Goal: Task Accomplishment & Management: Manage account settings

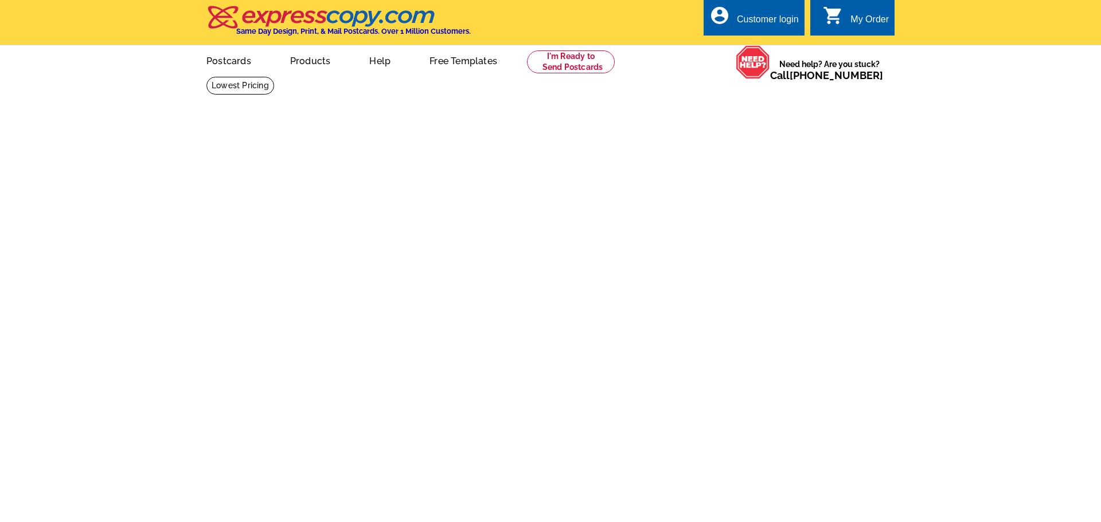
click at [778, 19] on div "Customer login" at bounding box center [768, 22] width 62 height 16
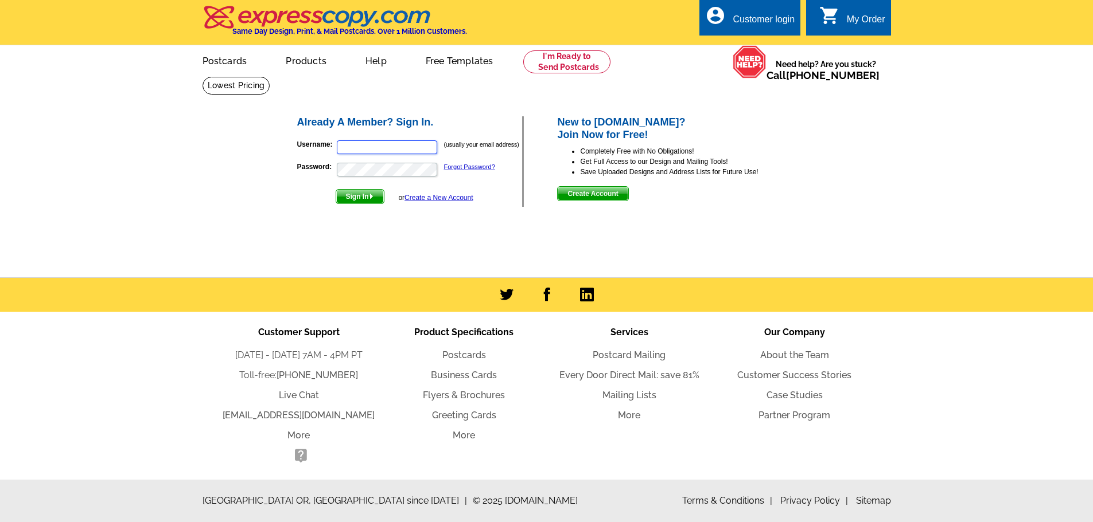
click at [373, 146] on input "Username:" at bounding box center [387, 148] width 100 height 14
type input "[EMAIL_ADDRESS][DOMAIN_NAME]"
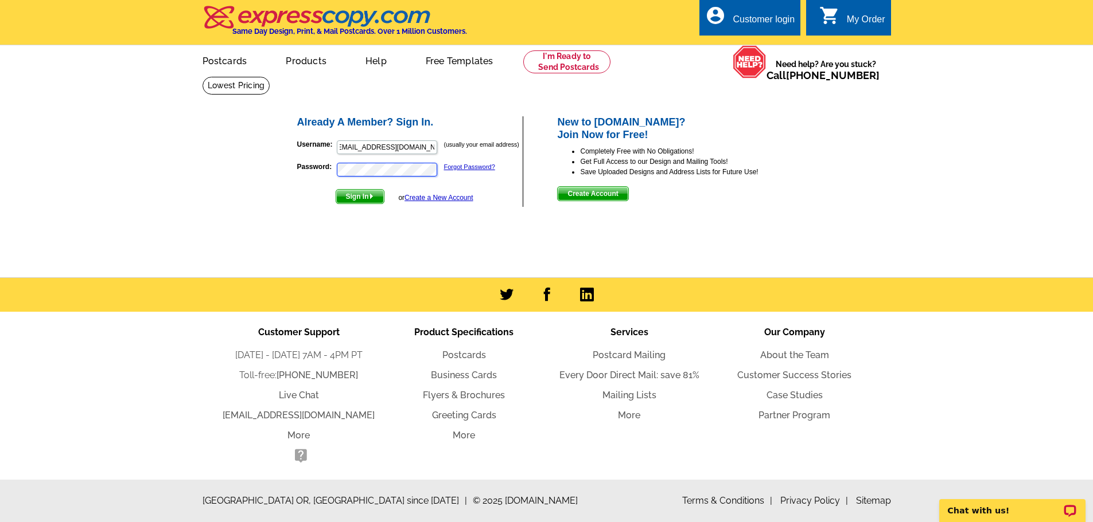
scroll to position [0, 0]
click at [336, 189] on button "Sign In" at bounding box center [360, 196] width 49 height 15
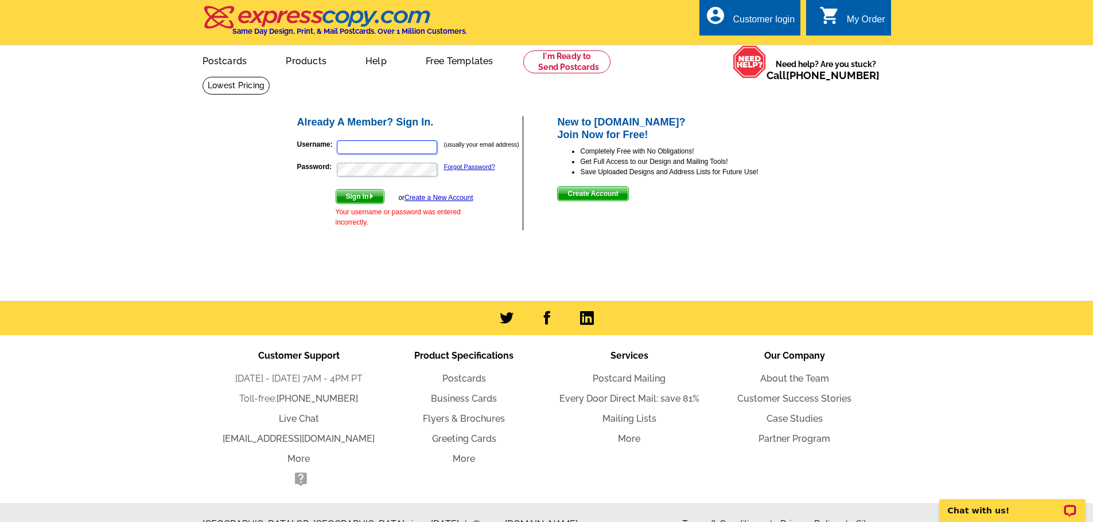
click at [391, 147] on input "Username:" at bounding box center [387, 148] width 100 height 14
type input "[EMAIL_ADDRESS][DOMAIN_NAME]"
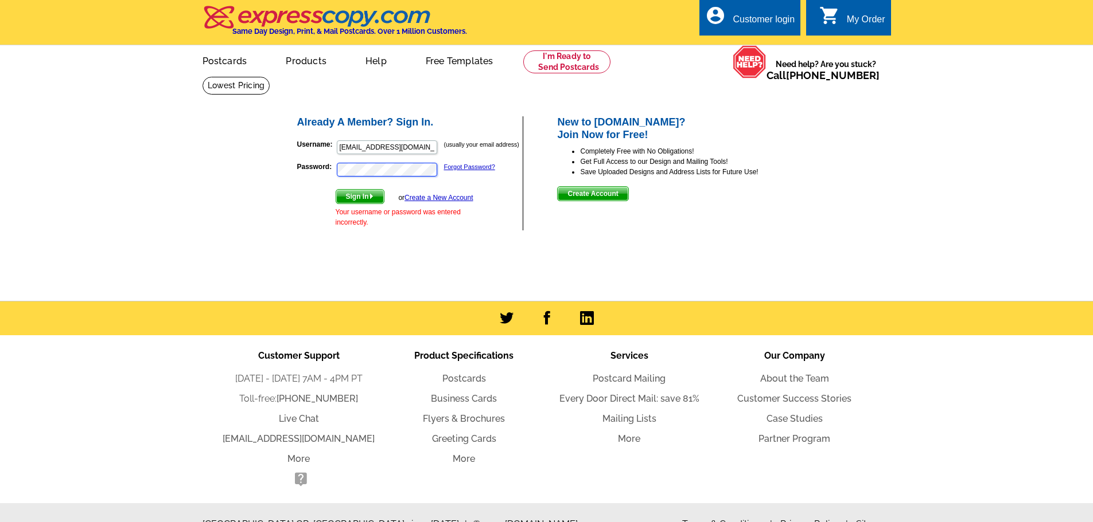
click at [336, 189] on button "Sign In" at bounding box center [360, 196] width 49 height 15
